Goal: Task Accomplishment & Management: Complete application form

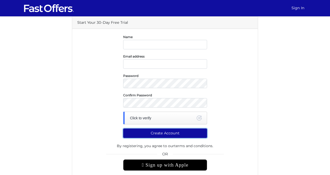
click at [188, 132] on button "Create Account" at bounding box center [165, 132] width 84 height 9
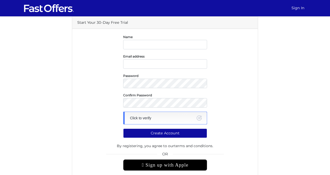
click at [170, 114] on div "Click to verify" at bounding box center [165, 117] width 84 height 13
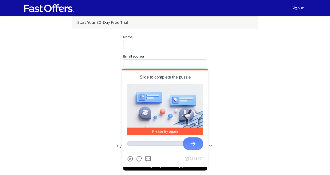
click at [182, 145] on div at bounding box center [165, 143] width 76 height 5
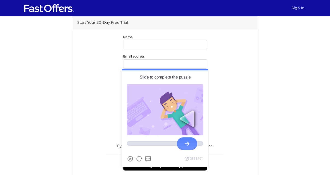
click at [183, 140] on div at bounding box center [187, 143] width 20 height 13
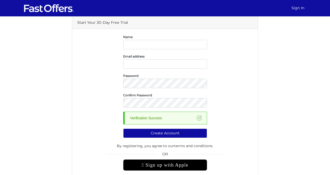
click at [162, 51] on form "Name Email address Password Confirm Password Close Refresh Back" at bounding box center [164, 120] width 175 height 173
click at [160, 45] on input "text" at bounding box center [165, 44] width 84 height 9
type input "[PERSON_NAME]"
type input "homesbycooper@gmail.com"
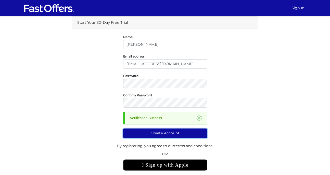
click at [182, 134] on button "Create Account" at bounding box center [165, 132] width 84 height 9
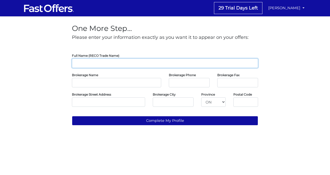
click at [198, 63] on input "text" at bounding box center [165, 62] width 186 height 9
type input "MIchelle Cooper"
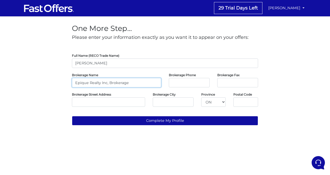
type input "Epique Realty Inc, Brokerage"
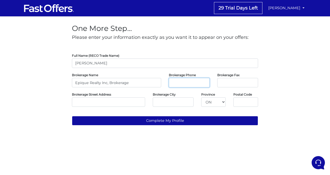
paste input "647-255-7500"
type input "647-255-7500"
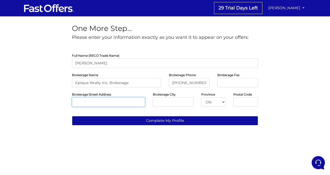
click at [140, 104] on input "text" at bounding box center [108, 101] width 73 height 9
paste input "151 Yonge Street Unit: 1100 Toronto, ON M5C 2W7"
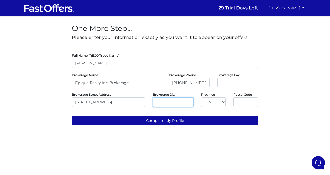
click at [164, 102] on input "text" at bounding box center [173, 101] width 41 height 9
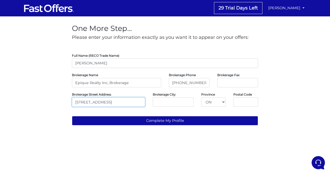
drag, startPoint x: 124, startPoint y: 102, endPoint x: 166, endPoint y: 101, distance: 42.1
click at [166, 101] on div "Brokerage Street Address 151 Yonge Street Unit: 1100 Toronto, ON M5C 2W7 Broker…" at bounding box center [165, 98] width 194 height 15
type input "151 Yonge Street Unit: 1100"
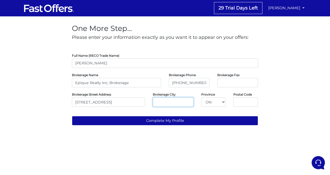
click at [166, 101] on input "text" at bounding box center [173, 101] width 41 height 9
paste input "Toronto, ON M5C 2W7"
drag, startPoint x: 164, startPoint y: 100, endPoint x: 173, endPoint y: 101, distance: 9.0
click at [173, 101] on input "Toronto, ON M5C 2W7" at bounding box center [173, 101] width 41 height 9
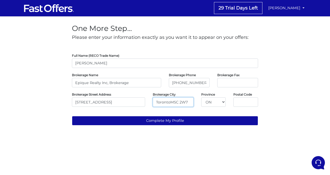
scroll to position [0, 0]
type input "Toronto"
click at [239, 103] on input "text" at bounding box center [245, 101] width 25 height 9
paste input "M5C 2W7"
type input "M5C 2W7"
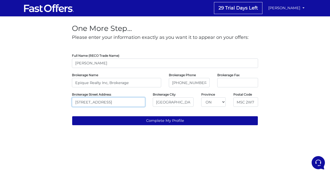
click at [128, 101] on input "151 Yonge Street Unit: 1100" at bounding box center [108, 101] width 73 height 9
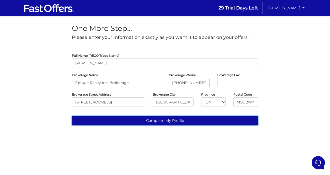
click at [133, 122] on button "Complete My Profile" at bounding box center [165, 120] width 186 height 9
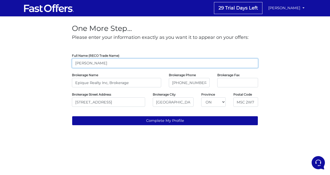
click at [80, 62] on input "MIchelle Cooper" at bounding box center [165, 62] width 186 height 9
type input "[PERSON_NAME]"
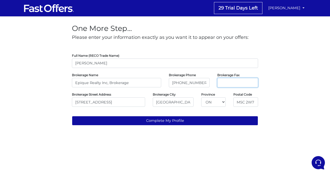
click at [227, 86] on input "tel" at bounding box center [237, 82] width 41 height 9
paste input "647-255-7500"
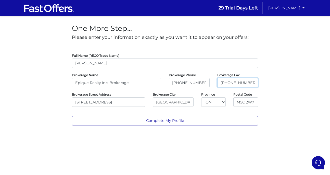
type input "647-255-7500"
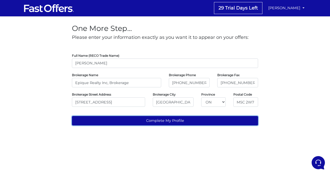
click at [244, 120] on button "Complete My Profile" at bounding box center [165, 120] width 186 height 9
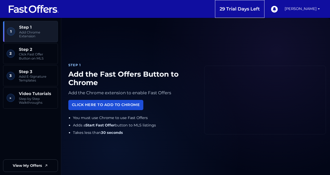
click at [101, 108] on link "Click Here to Add to Chrome" at bounding box center [105, 105] width 75 height 10
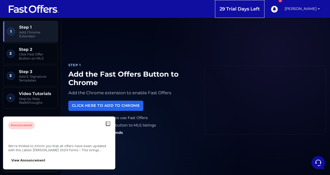
click at [107, 125] on button "button" at bounding box center [108, 123] width 4 height 4
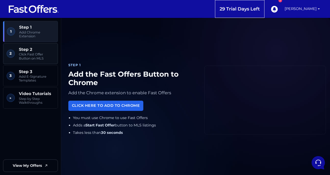
click at [41, 52] on span "Click Fast Offer Button on MLS" at bounding box center [36, 56] width 35 height 8
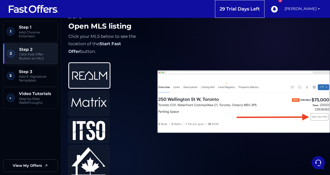
scroll to position [187, 0]
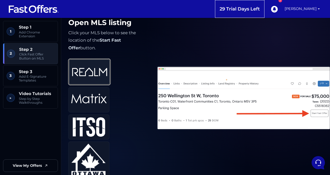
click at [94, 79] on img at bounding box center [90, 71] width 36 height 21
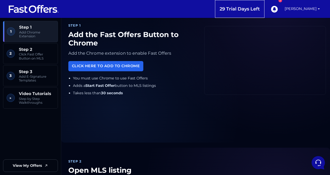
scroll to position [0, 0]
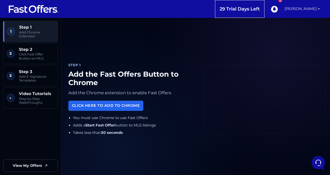
click at [310, 12] on link "[PERSON_NAME]" at bounding box center [301, 9] width 39 height 18
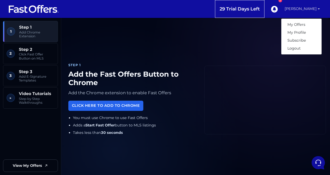
click at [254, 46] on div "Step 1 Add the Fast Offers Button to Chrome Add the Chrome extension to enable …" at bounding box center [195, 100] width 261 height 152
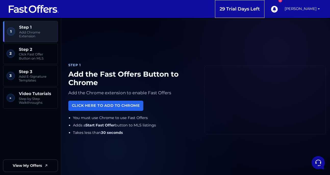
scroll to position [8, 0]
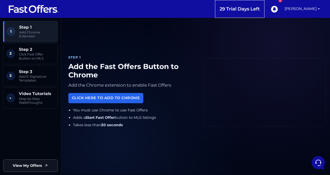
click at [36, 164] on span "View My Offers" at bounding box center [27, 165] width 29 height 6
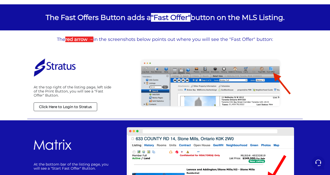
scroll to position [71, 0]
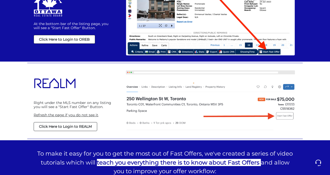
scroll to position [386, 0]
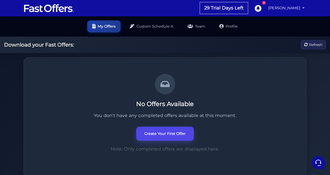
click at [172, 136] on link "Create Your First Offer" at bounding box center [165, 133] width 58 height 14
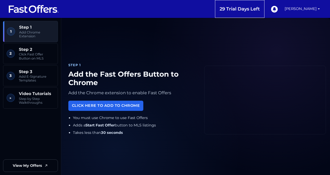
click at [28, 171] on link "View My Offers" at bounding box center [30, 165] width 55 height 12
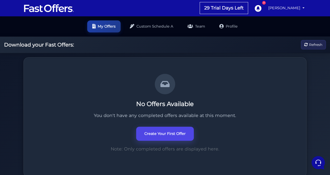
click at [156, 134] on link "Create Your First Offer" at bounding box center [165, 133] width 58 height 14
